Goal: Contribute content: Add original content to the website for others to see

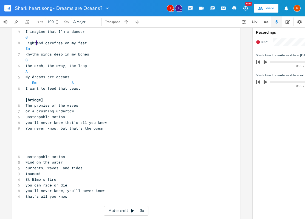
scroll to position [320, 0]
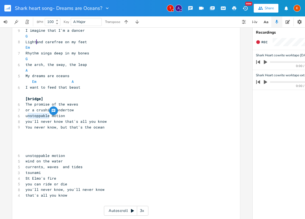
type textarea "unstoppable"
drag, startPoint x: 47, startPoint y: 116, endPoint x: 24, endPoint y: 116, distance: 23.0
click at [25, 116] on span "unstoppable motion" at bounding box center [44, 115] width 39 height 5
click at [87, 115] on pre "unstoppable motion" at bounding box center [123, 116] width 198 height 6
type textarea "endless motion"
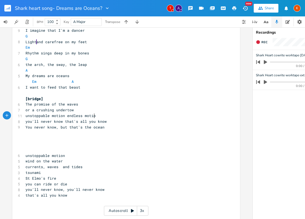
scroll to position [0, 25]
click at [64, 116] on span "unstoppable motion endless motion" at bounding box center [61, 115] width 72 height 5
type textarea "/"
click at [64, 138] on pre "​" at bounding box center [123, 139] width 198 height 6
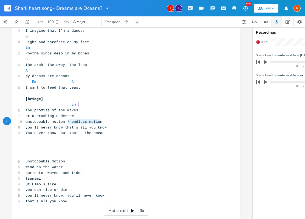
type textarea "/ endless motion"
drag, startPoint x: 99, startPoint y: 122, endPoint x: 65, endPoint y: 122, distance: 34.5
click at [65, 122] on pre "unstoppable motion / endless motion" at bounding box center [123, 122] width 198 height 6
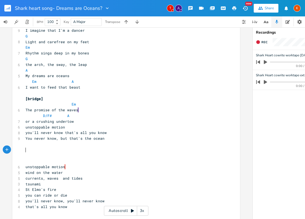
click at [25, 151] on pre "​" at bounding box center [123, 150] width 198 height 6
type textarea "unstoppable"
drag, startPoint x: 47, startPoint y: 127, endPoint x: 24, endPoint y: 128, distance: 23.0
click at [25, 128] on span "unstoppable motion" at bounding box center [44, 127] width 39 height 5
click at [110, 115] on pre "D A/C#" at bounding box center [123, 116] width 198 height 6
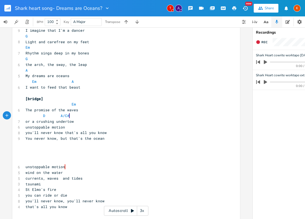
click at [90, 126] on pre "unstoppable motion" at bounding box center [123, 128] width 198 height 6
click at [32, 147] on pre "​" at bounding box center [123, 150] width 198 height 6
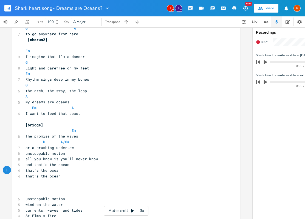
scroll to position [343, 0]
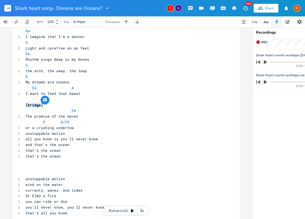
drag, startPoint x: 39, startPoint y: 106, endPoint x: 27, endPoint y: 106, distance: 12.3
click at [27, 106] on span "[bridge]" at bounding box center [34, 105] width 18 height 5
type textarea "i"
type textarea "outro"
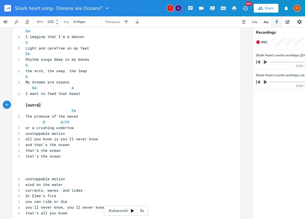
scroll to position [0, 8]
click at [127, 141] on pre "all you know is you'll never know" at bounding box center [123, 139] width 198 height 6
click at [32, 175] on pre "​" at bounding box center [123, 174] width 198 height 6
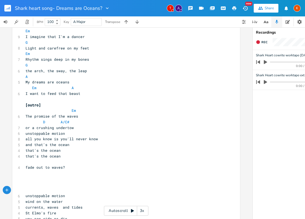
click at [68, 171] on pre "​" at bounding box center [123, 174] width 198 height 6
click at [54, 94] on span "I want to feed that beast" at bounding box center [52, 93] width 55 height 5
type textarea "l"
click at [99, 126] on pre "or a crushing undertow" at bounding box center [123, 128] width 198 height 6
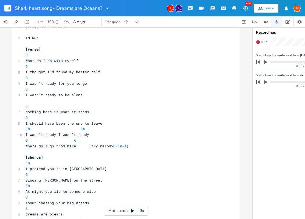
scroll to position [0, 0]
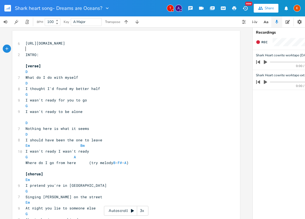
click at [30, 49] on pre "​" at bounding box center [123, 49] width 198 height 6
click at [66, 7] on icon "button" at bounding box center [65, 7] width 5 height 5
click at [60, 8] on input "Dreams are Oceans?" at bounding box center [38, 8] width 47 height 5
type input "Dreams are Oceans"
click at [133, 64] on pre "[verse]" at bounding box center [123, 66] width 198 height 6
